Goal: Entertainment & Leisure: Consume media (video, audio)

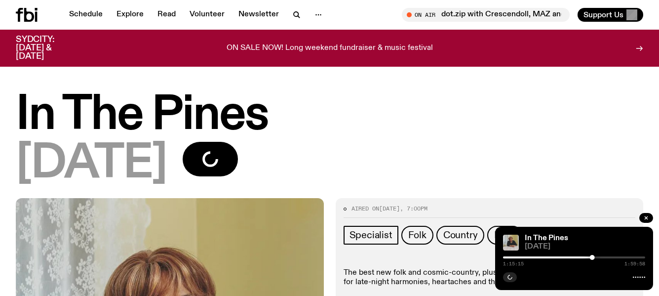
scroll to position [187, 0]
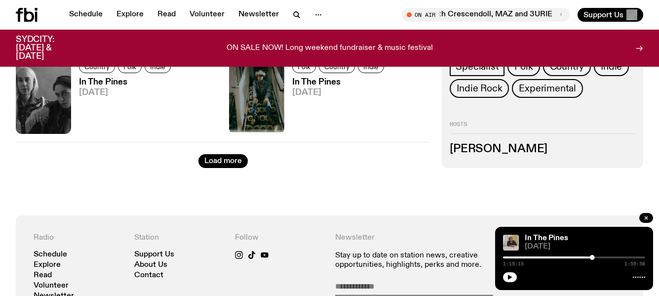
scroll to position [1618, 0]
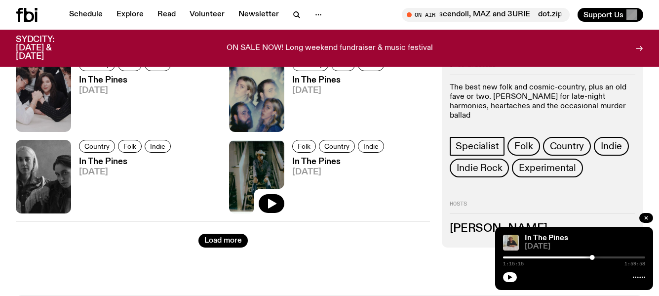
click at [257, 178] on img at bounding box center [256, 177] width 55 height 74
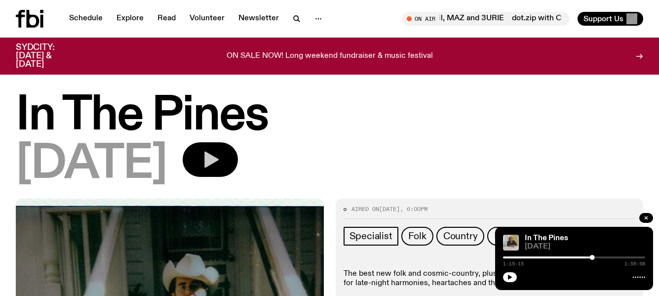
click at [219, 155] on icon "button" at bounding box center [211, 159] width 14 height 16
